Goal: Obtain resource: Download file/media

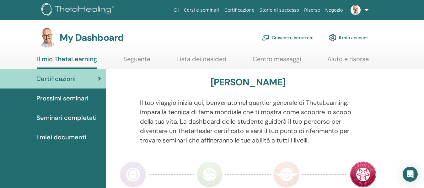
click at [269, 37] on img at bounding box center [266, 38] width 8 height 6
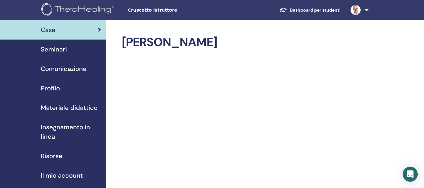
click at [63, 108] on span "Materiale didattico" at bounding box center [69, 107] width 57 height 9
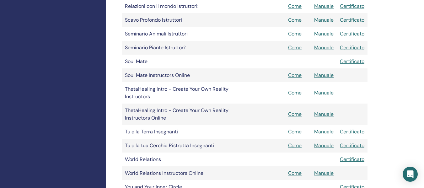
scroll to position [817, 0]
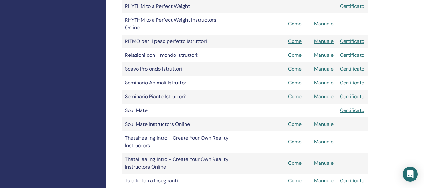
click at [328, 54] on link "Manuale" at bounding box center [323, 55] width 19 height 7
